Goal: Task Accomplishment & Management: Manage account settings

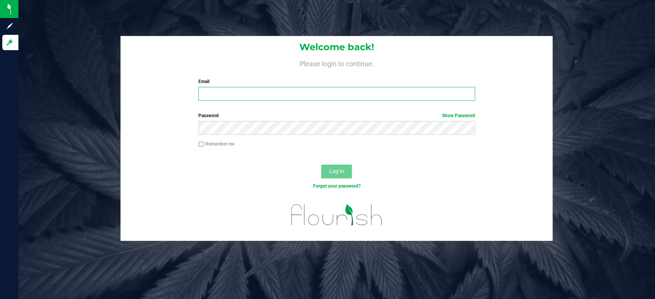
click at [252, 96] on input "Email" at bounding box center [336, 94] width 276 height 14
type input "[EMAIL_ADDRESS][DOMAIN_NAME]"
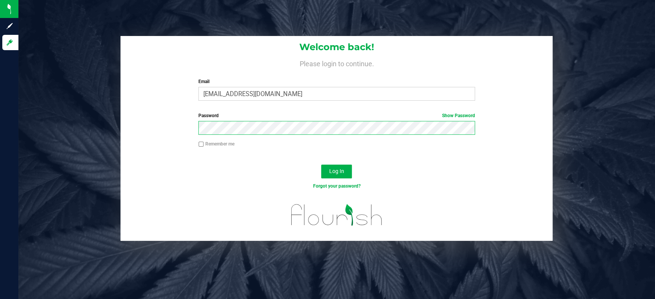
click at [321, 165] on button "Log In" at bounding box center [336, 172] width 31 height 14
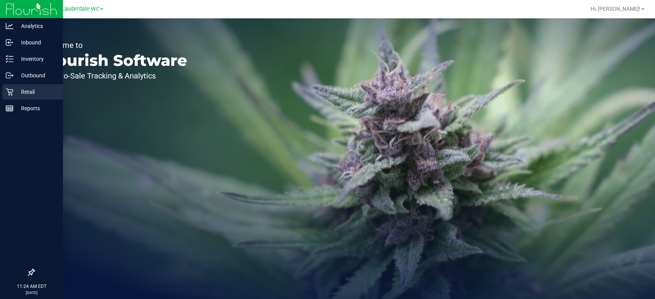
click at [6, 93] on icon at bounding box center [10, 92] width 8 height 8
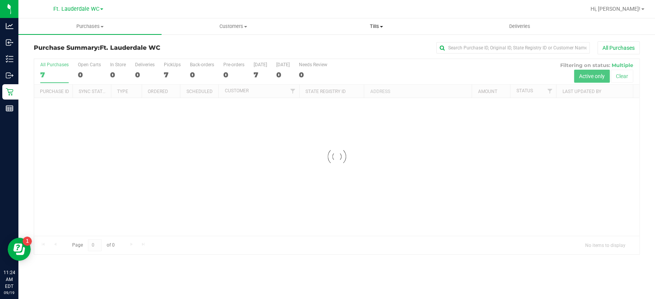
click at [386, 26] on span "Tills" at bounding box center [376, 26] width 142 height 7
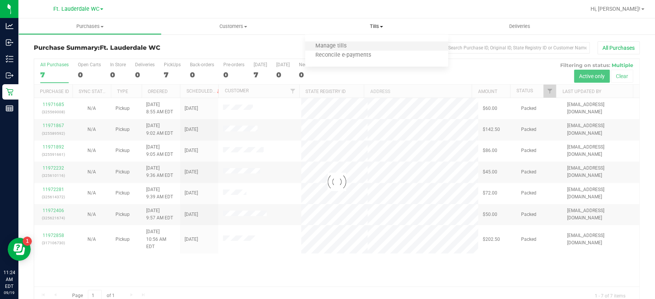
click at [374, 45] on li "Manage tills" at bounding box center [376, 46] width 143 height 9
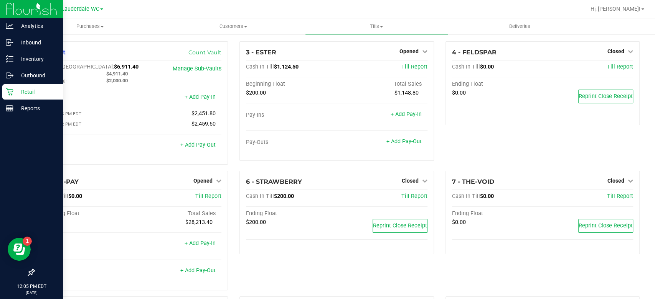
click at [4, 97] on div "Retail" at bounding box center [32, 91] width 61 height 15
